Goal: Information Seeking & Learning: Learn about a topic

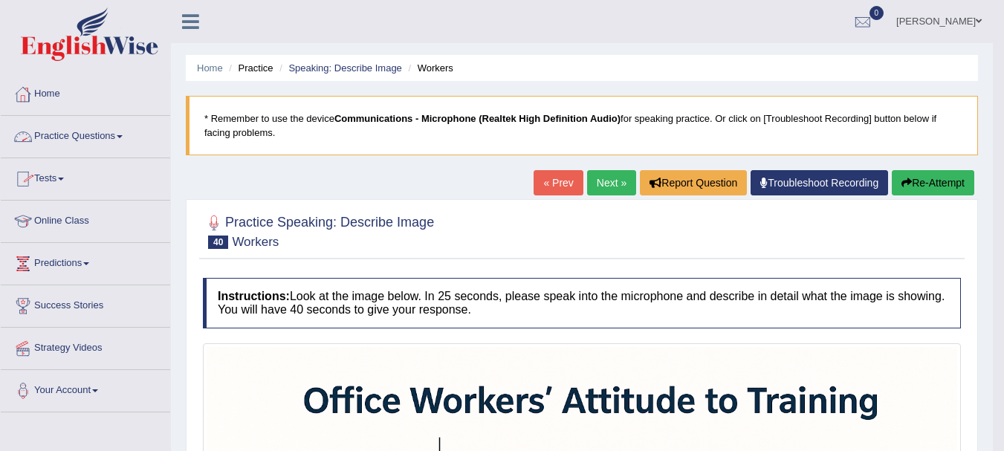
click at [109, 141] on link "Practice Questions" at bounding box center [86, 134] width 170 height 37
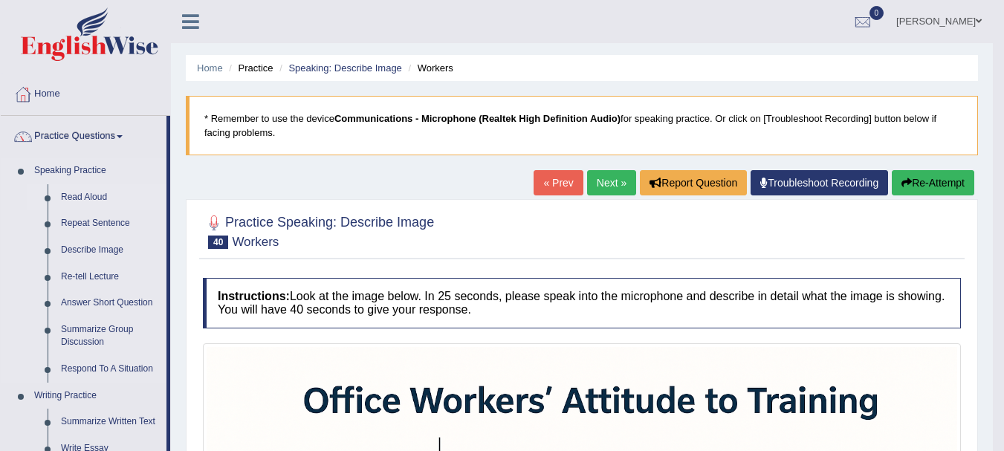
click at [85, 196] on link "Read Aloud" at bounding box center [110, 197] width 112 height 27
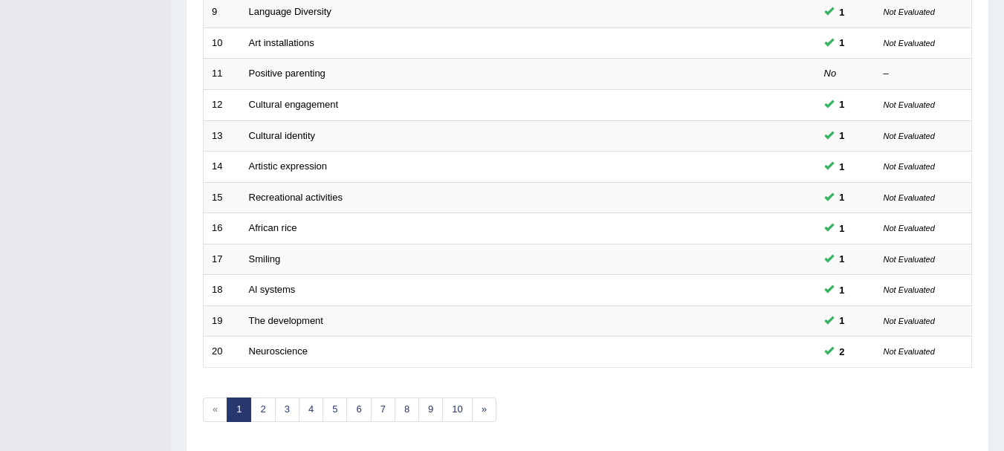
scroll to position [533, 0]
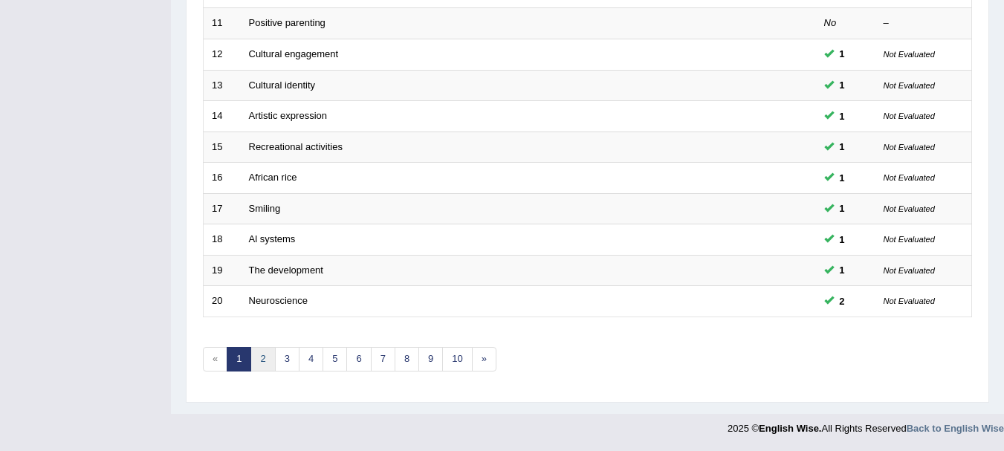
click at [260, 359] on link "2" at bounding box center [263, 359] width 25 height 25
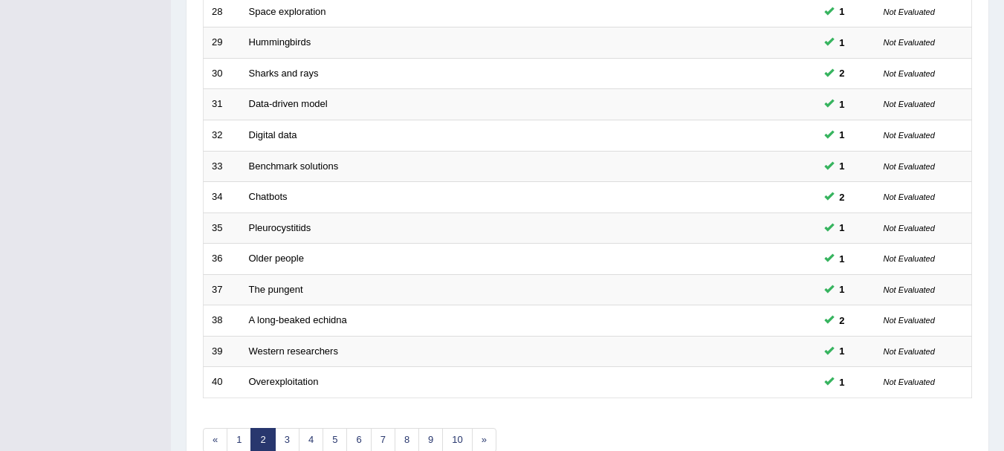
scroll to position [533, 0]
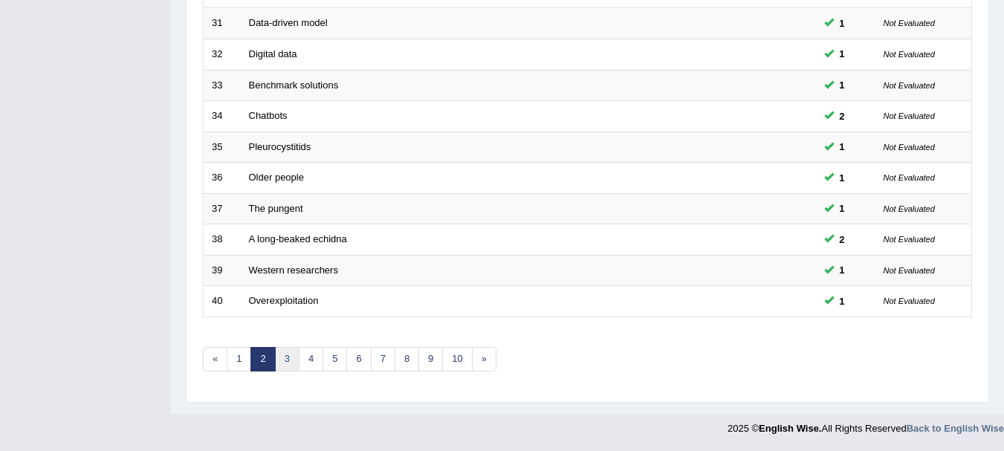
click at [288, 354] on link "3" at bounding box center [287, 359] width 25 height 25
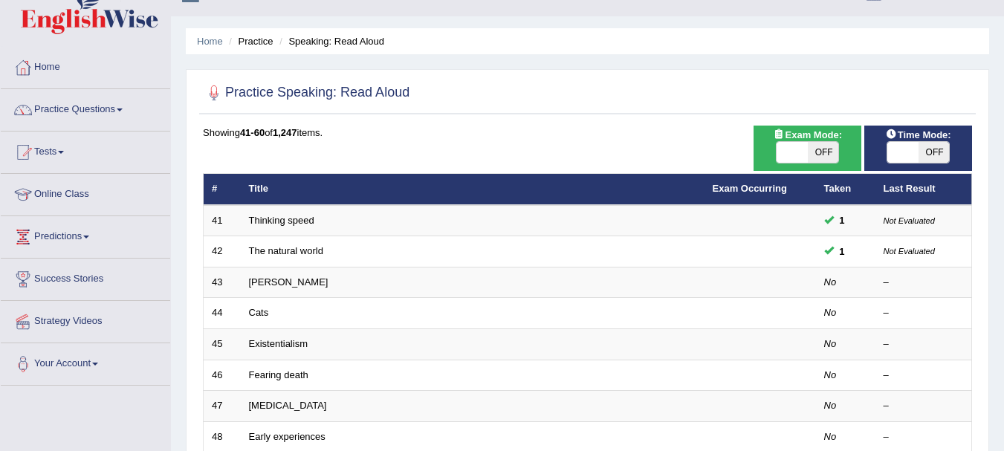
scroll to position [30, 0]
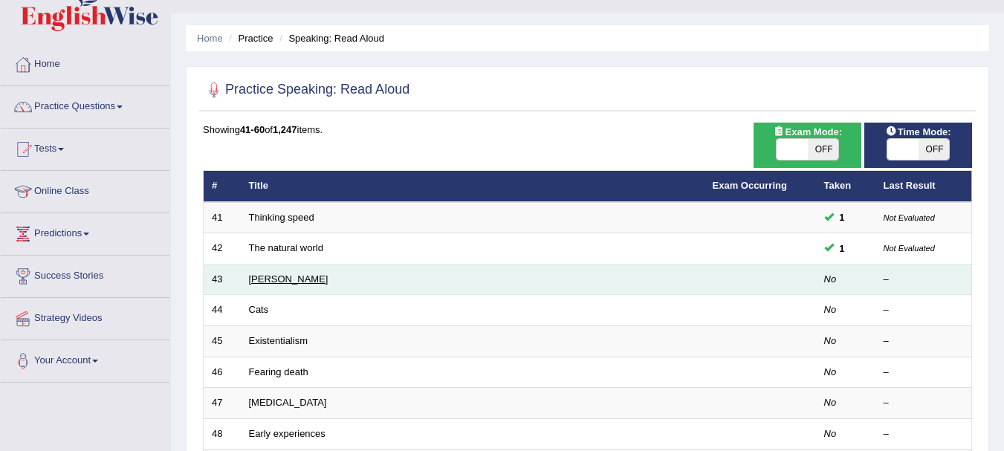
click at [264, 277] on link "Brigham" at bounding box center [289, 279] width 80 height 11
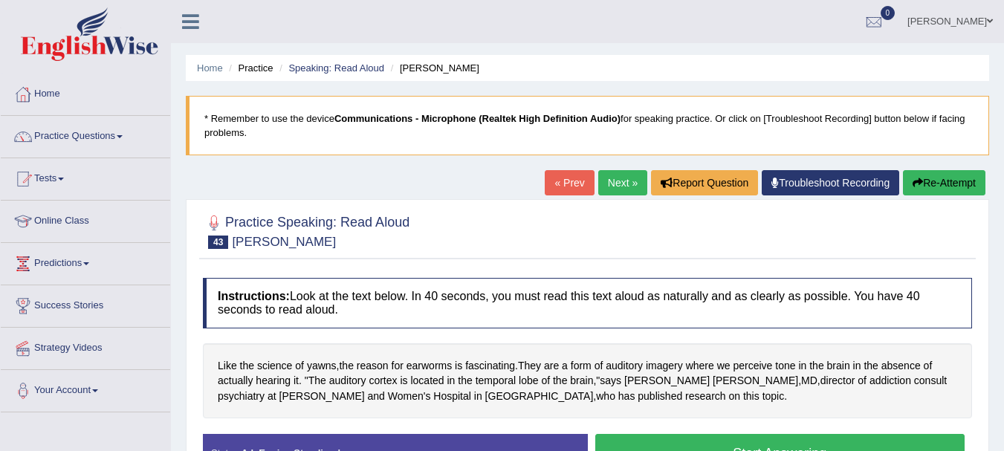
click at [659, 442] on button "Start Answering" at bounding box center [780, 453] width 370 height 38
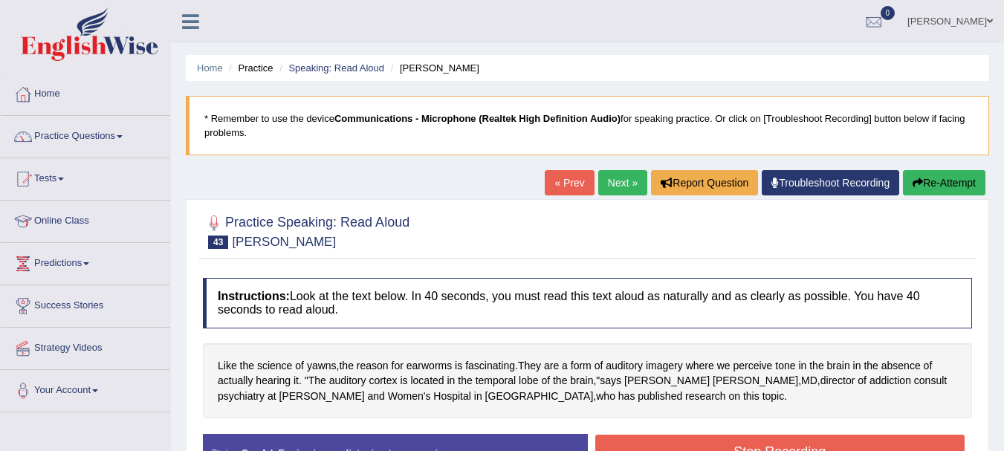
click at [659, 442] on button "Stop Recording" at bounding box center [780, 452] width 370 height 34
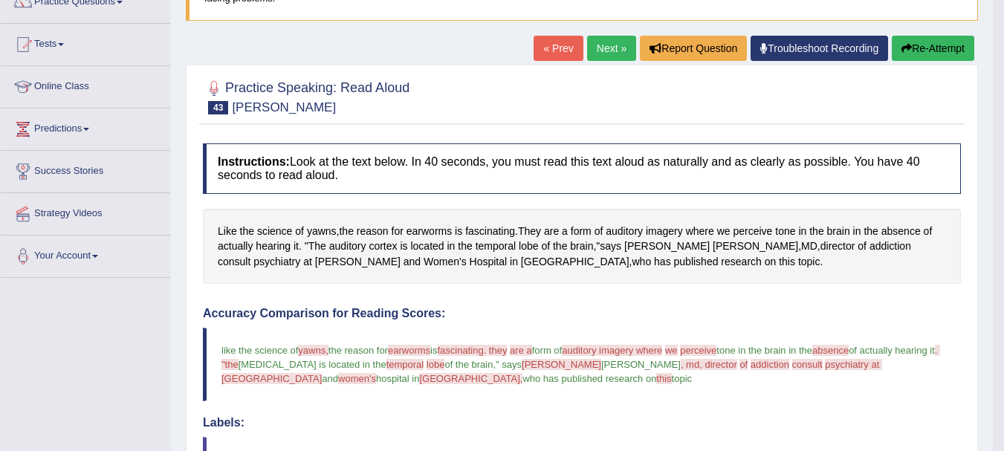
scroll to position [119, 0]
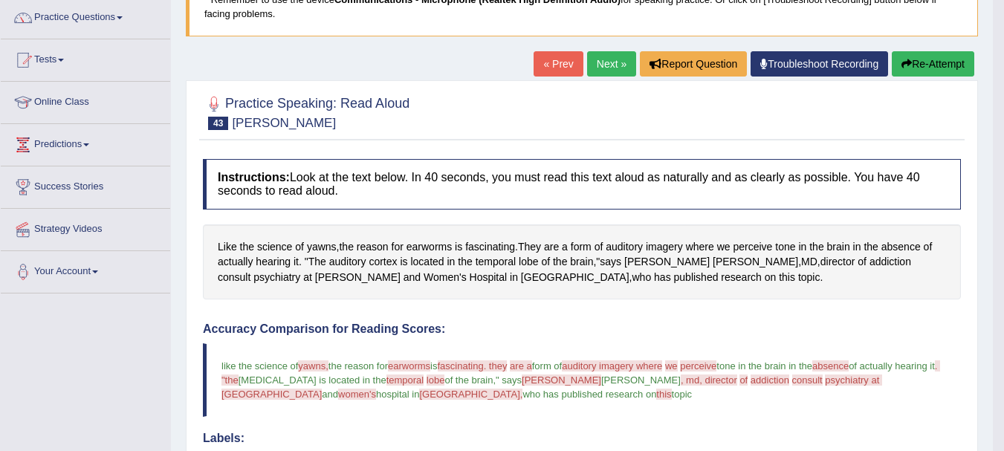
click at [909, 54] on button "Re-Attempt" at bounding box center [933, 63] width 83 height 25
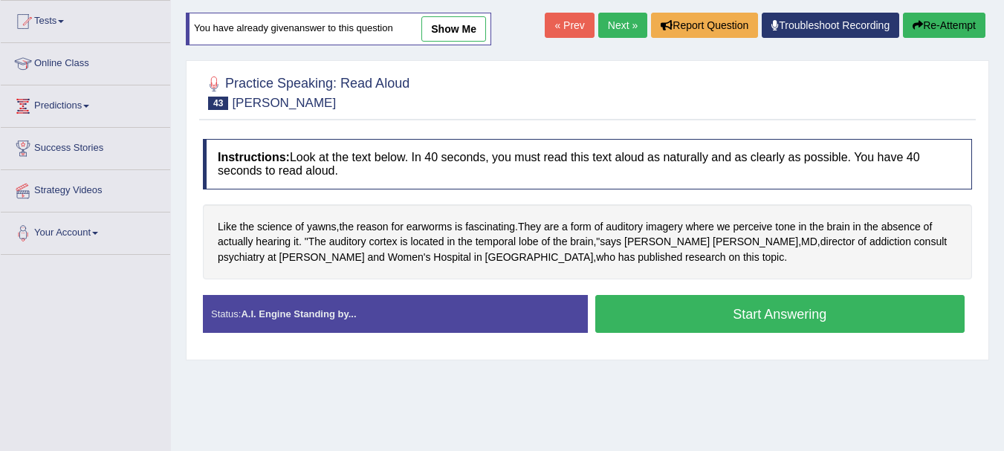
scroll to position [151, 0]
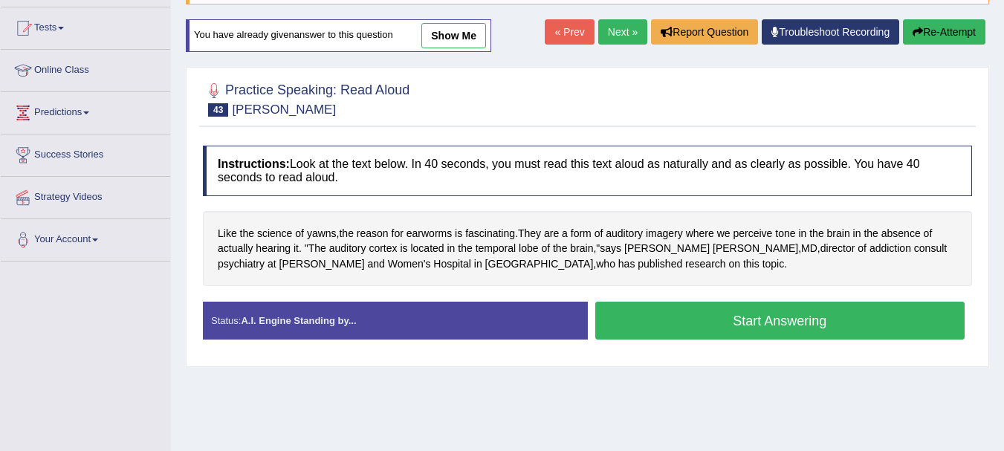
click at [710, 323] on button "Start Answering" at bounding box center [780, 321] width 370 height 38
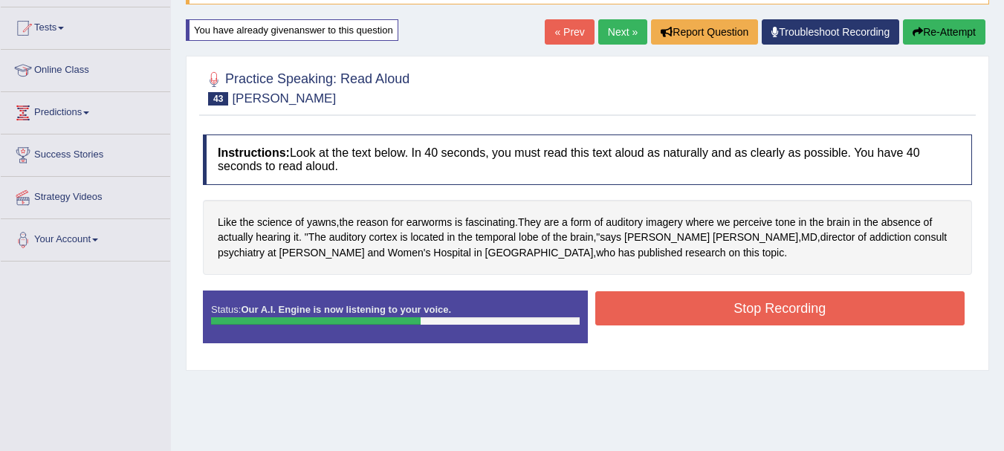
click at [710, 323] on button "Stop Recording" at bounding box center [780, 308] width 370 height 34
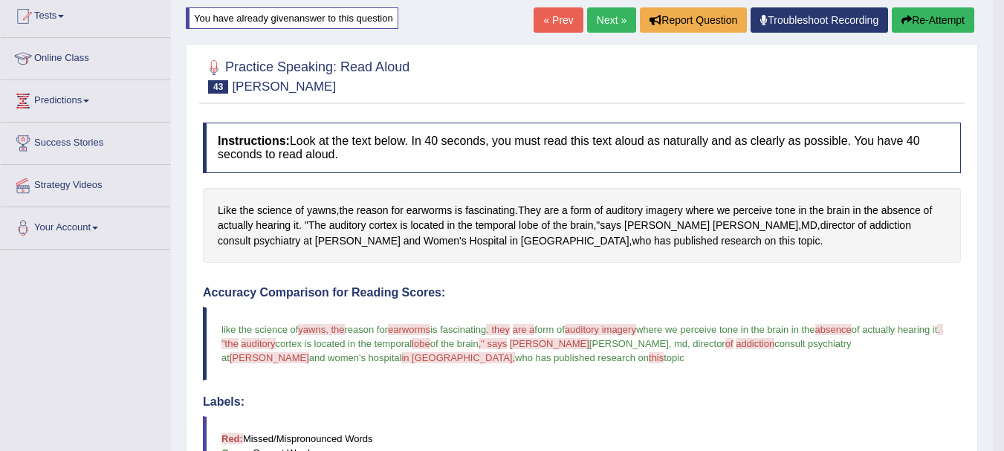
scroll to position [91, 0]
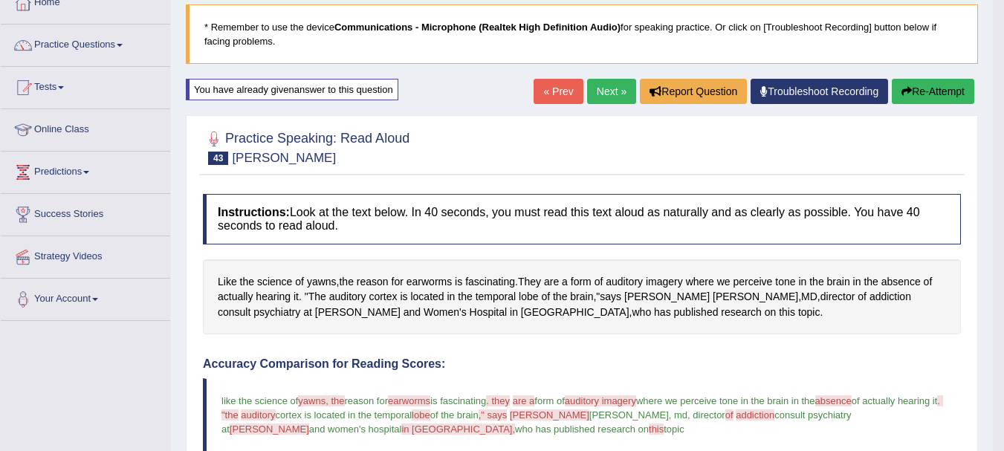
click at [925, 94] on button "Re-Attempt" at bounding box center [933, 91] width 83 height 25
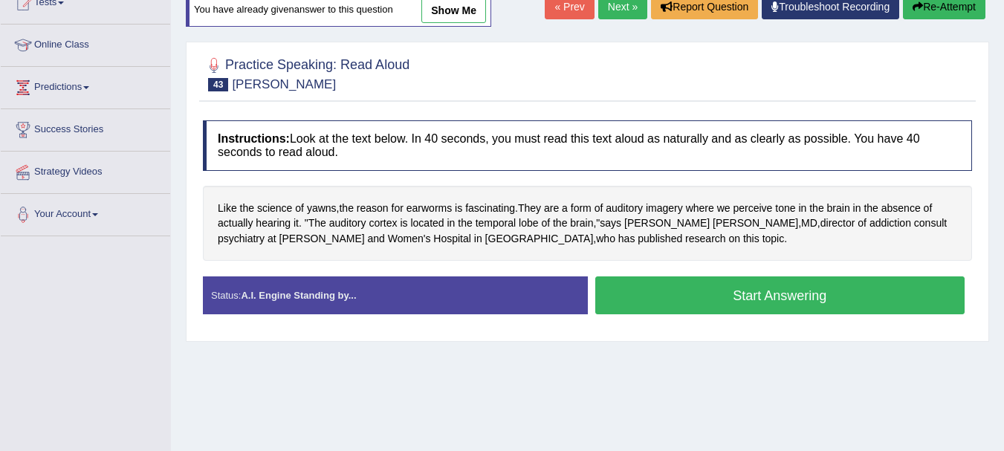
scroll to position [181, 0]
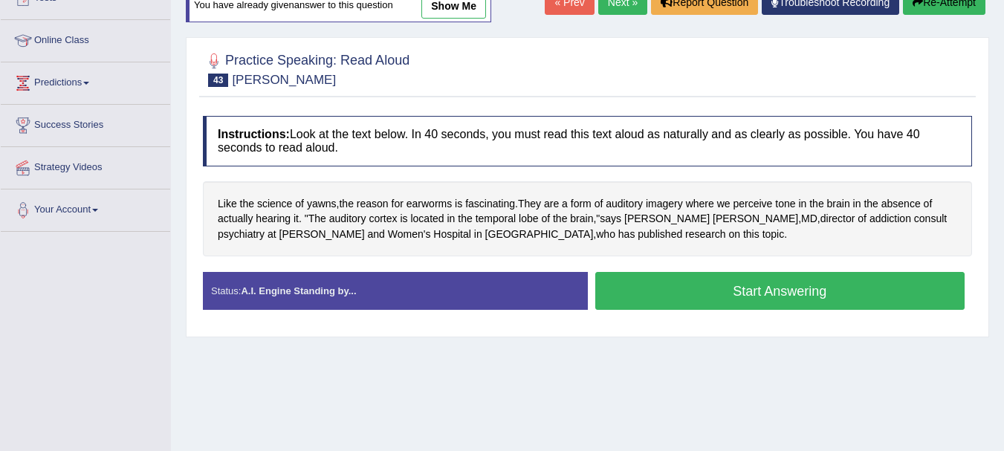
click at [650, 295] on button "Start Answering" at bounding box center [780, 291] width 370 height 38
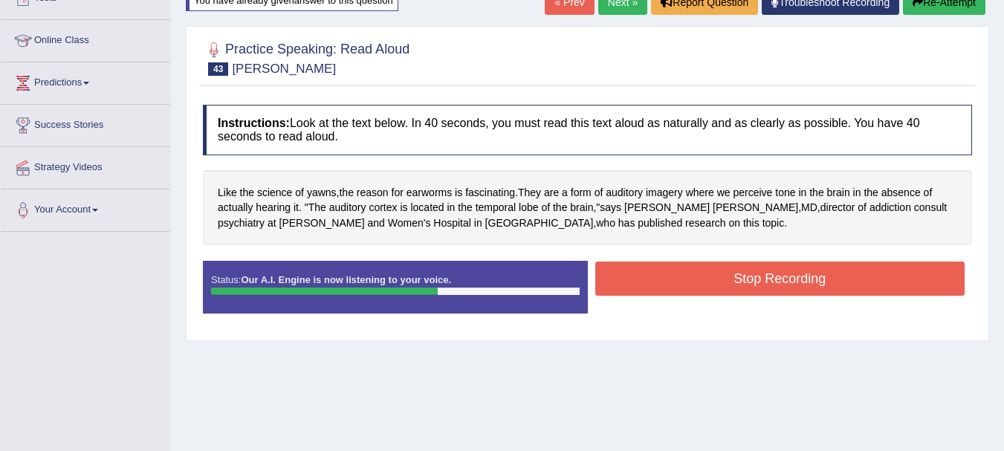
click at [662, 282] on button "Stop Recording" at bounding box center [780, 279] width 370 height 34
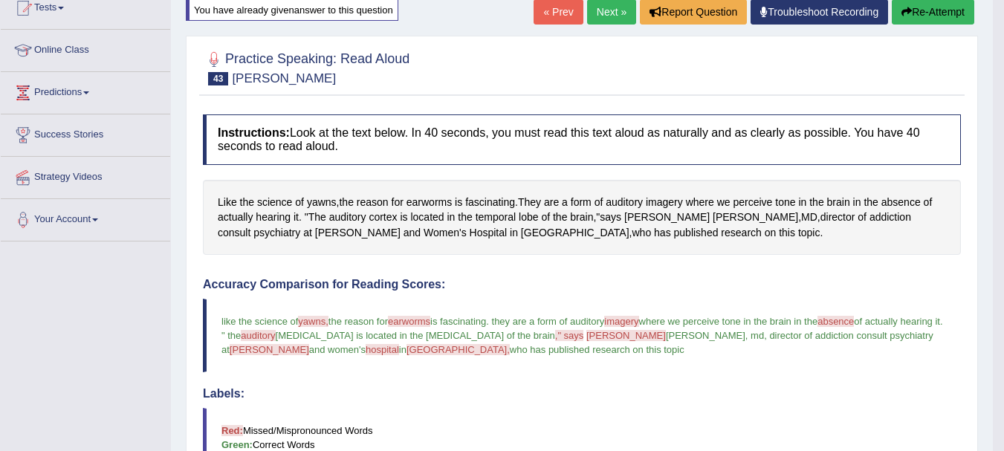
scroll to position [151, 0]
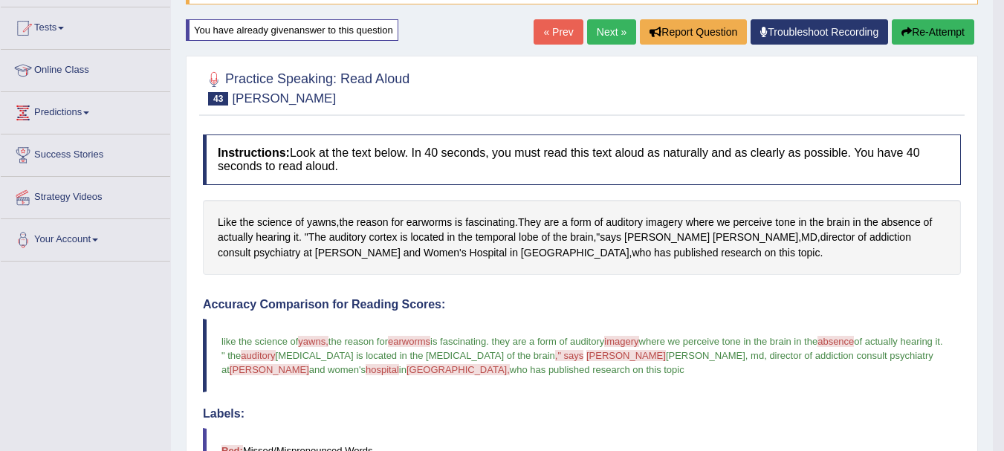
click at [926, 32] on button "Re-Attempt" at bounding box center [933, 31] width 83 height 25
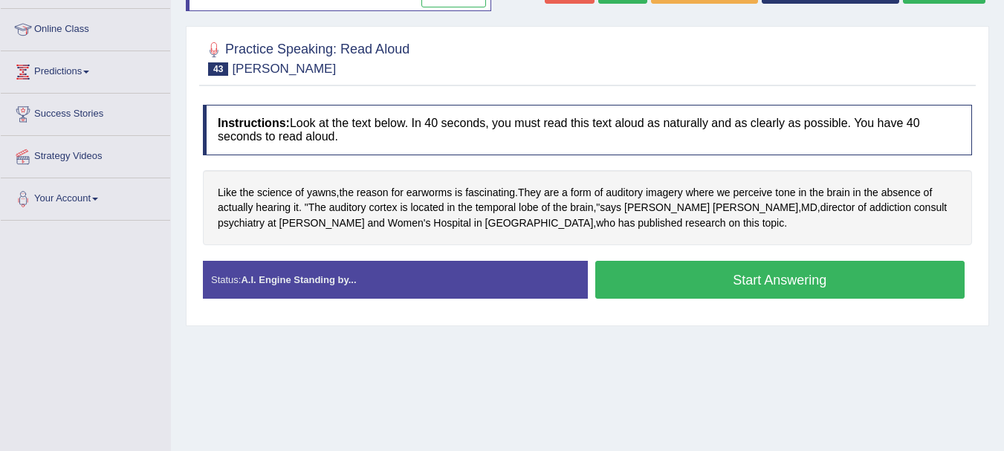
click at [740, 278] on button "Start Answering" at bounding box center [780, 280] width 370 height 38
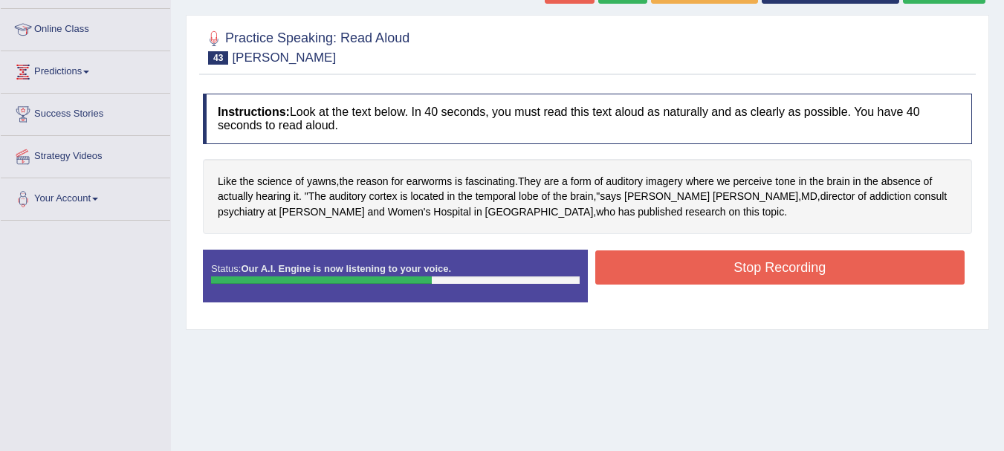
drag, startPoint x: 665, startPoint y: 294, endPoint x: 676, endPoint y: 261, distance: 35.3
click at [676, 261] on div "Status: Our A.I. Engine is now listening to your voice. Start Answering Stop Re…" at bounding box center [587, 283] width 769 height 67
click at [676, 261] on button "Stop Recording" at bounding box center [780, 268] width 370 height 34
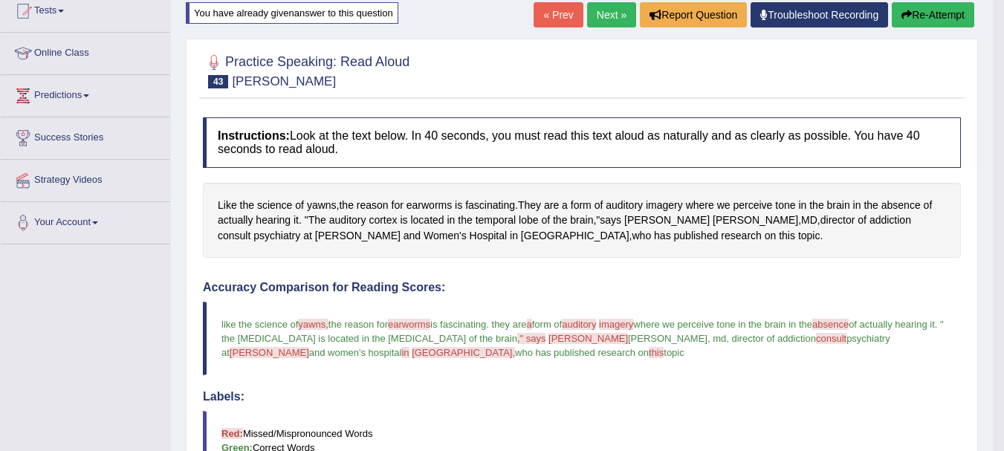
scroll to position [103, 0]
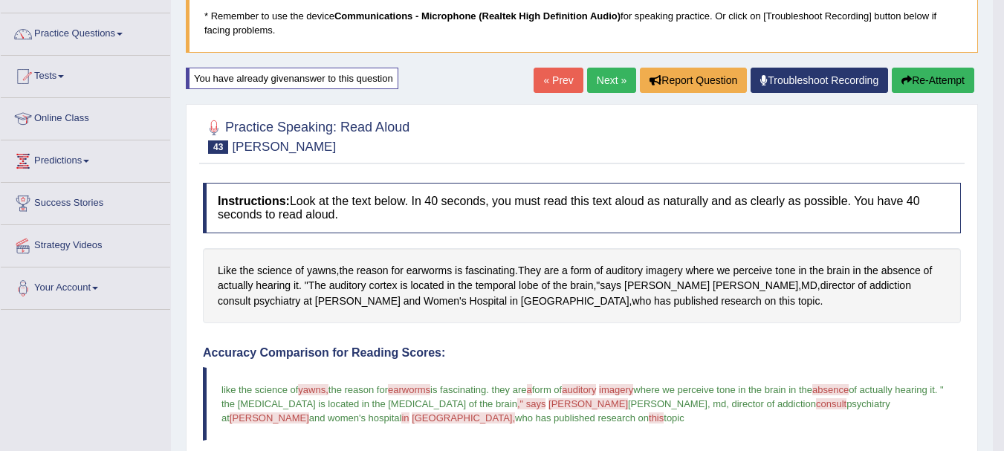
click at [610, 77] on link "Next »" at bounding box center [611, 80] width 49 height 25
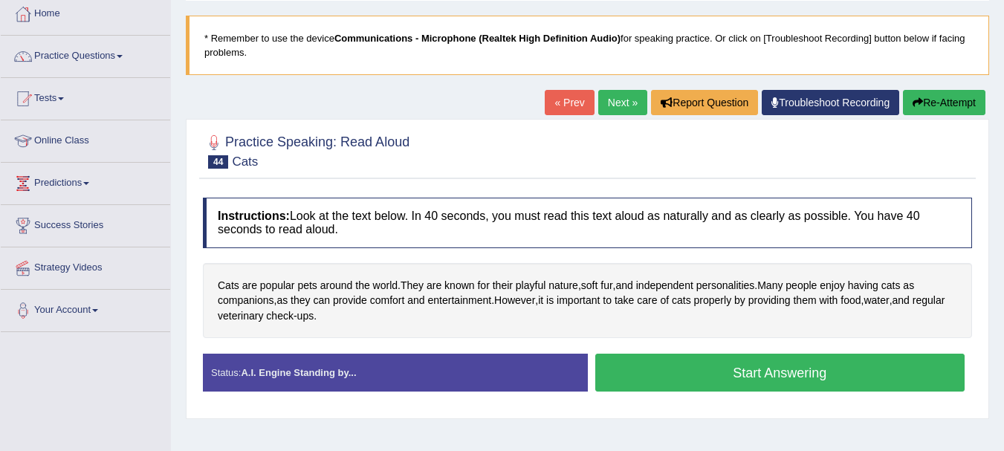
scroll to position [149, 0]
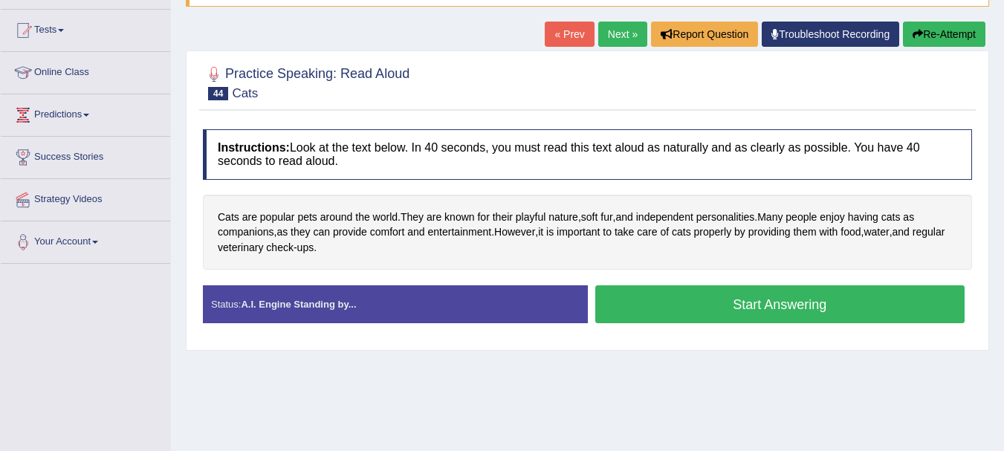
click at [671, 300] on button "Start Answering" at bounding box center [780, 304] width 370 height 38
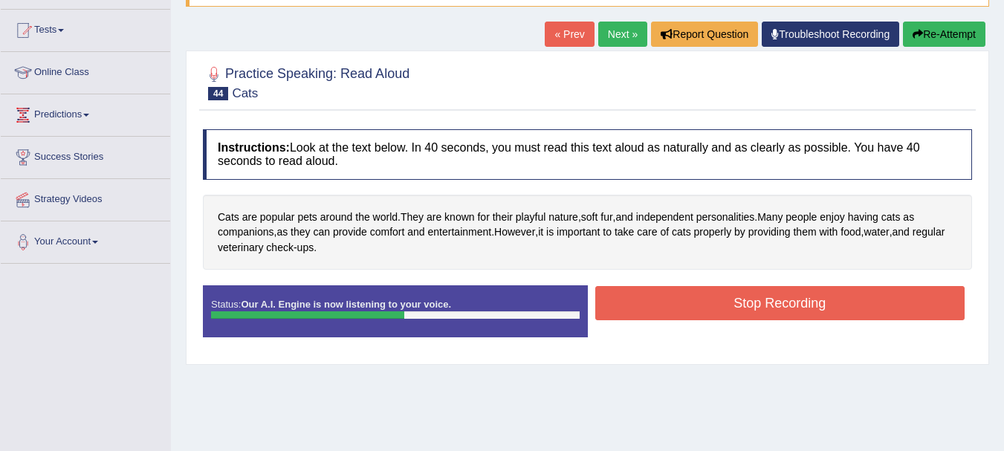
click at [671, 299] on button "Stop Recording" at bounding box center [780, 303] width 370 height 34
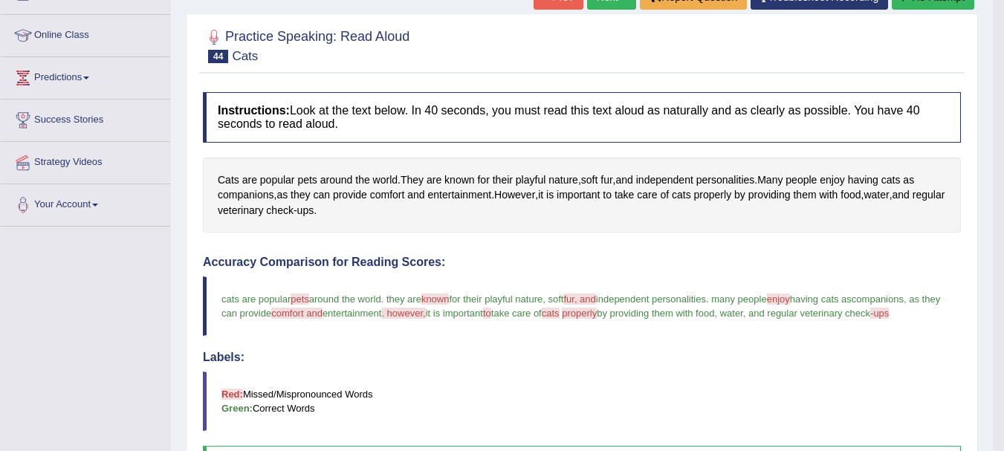
scroll to position [178, 0]
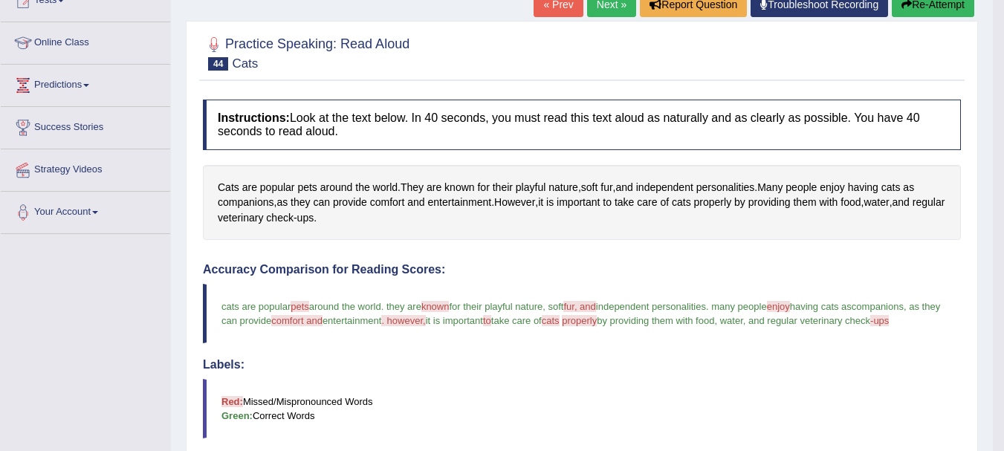
click at [923, 6] on button "Re-Attempt" at bounding box center [933, 4] width 83 height 25
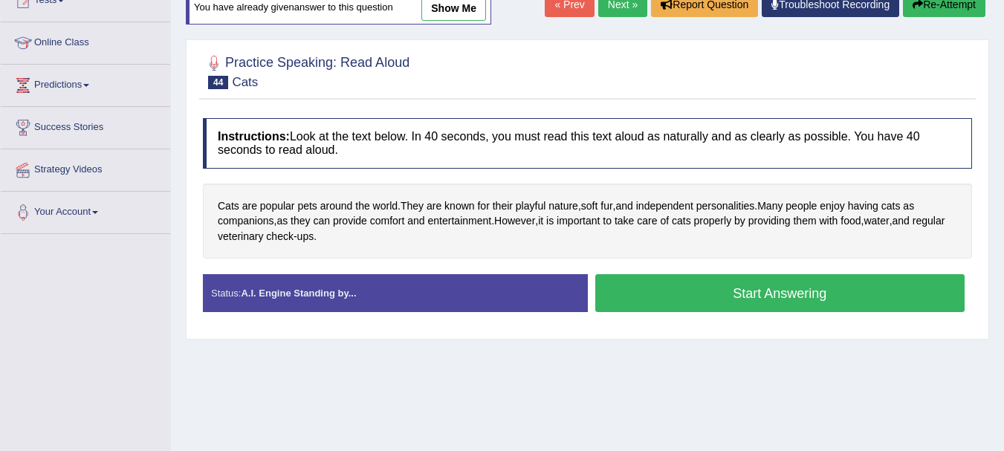
click at [743, 295] on button "Start Answering" at bounding box center [780, 293] width 370 height 38
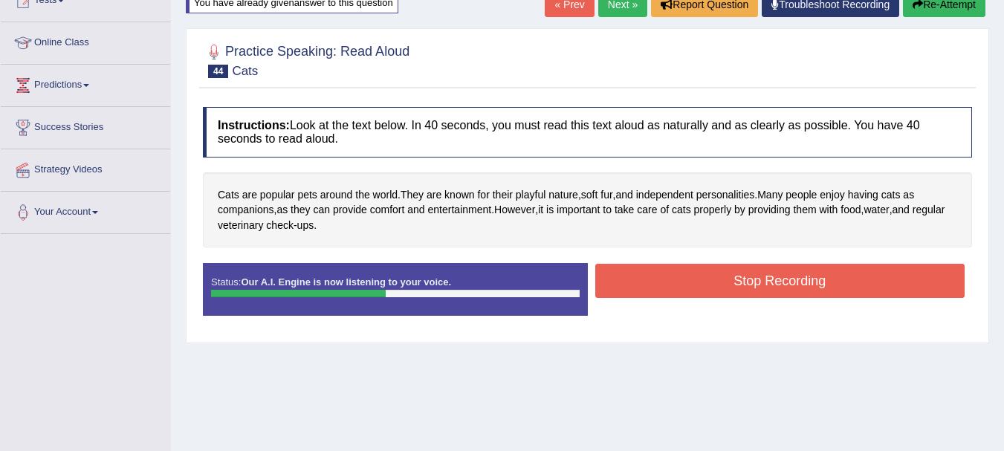
click at [743, 295] on button "Stop Recording" at bounding box center [780, 281] width 370 height 34
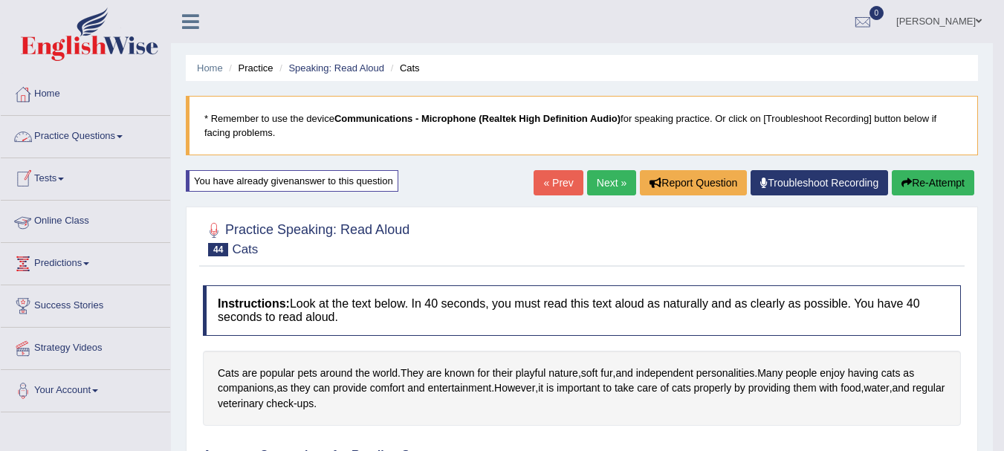
click at [77, 132] on link "Practice Questions" at bounding box center [86, 134] width 170 height 37
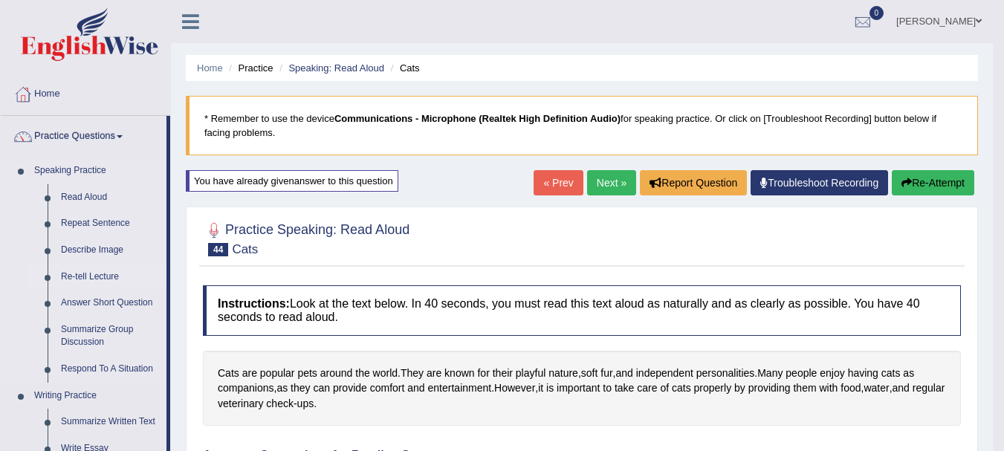
click at [83, 278] on link "Re-tell Lecture" at bounding box center [110, 277] width 112 height 27
